Goal: Navigation & Orientation: Understand site structure

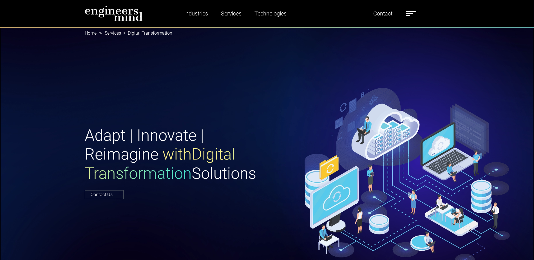
click at [107, 15] on img at bounding box center [114, 14] width 58 height 16
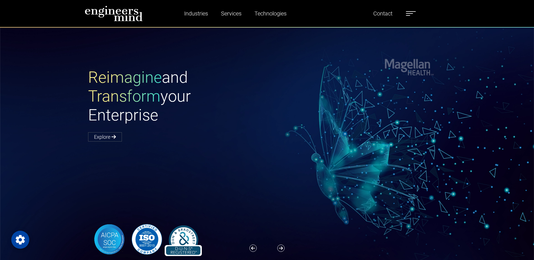
click at [447, 130] on div "Reimagine and Transform your Enterprise Explore" at bounding box center [271, 104] width 372 height 73
